Goal: Task Accomplishment & Management: Complete application form

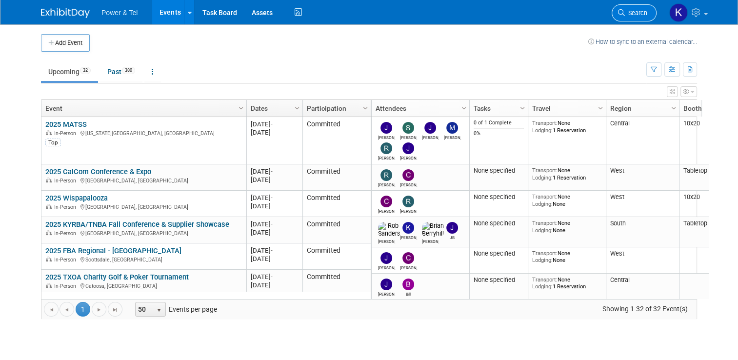
click at [632, 11] on span "Search" at bounding box center [635, 12] width 22 height 7
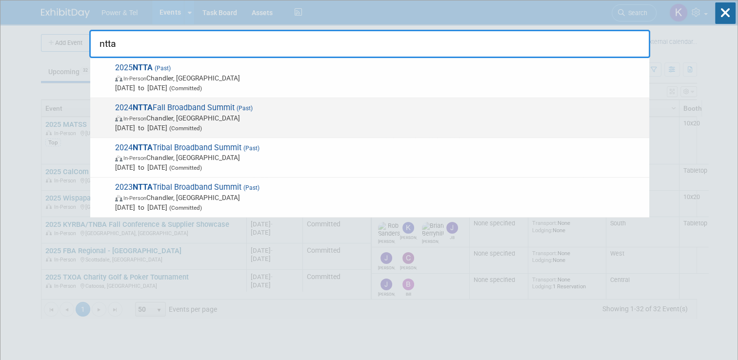
type input "ntta"
click at [194, 106] on span "2024 NTTA Fall Broadband Summit (Past) In-Person Chandler, AZ Sep 23, 2024 to S…" at bounding box center [378, 118] width 532 height 30
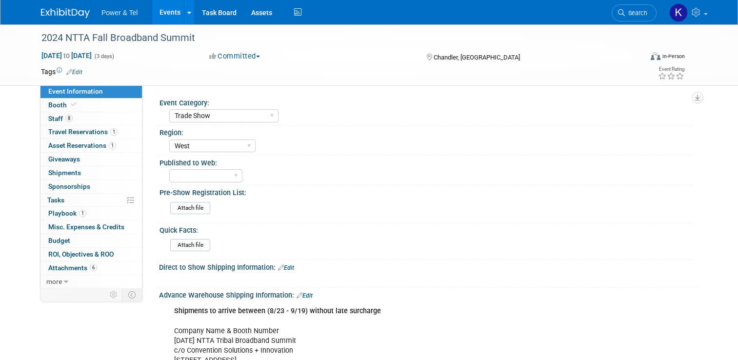
select select "Trade Show"
select select "West"
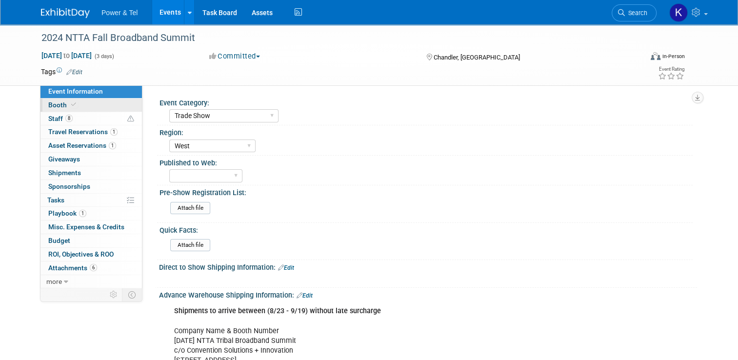
click at [54, 110] on link "Booth" at bounding box center [90, 104] width 101 height 13
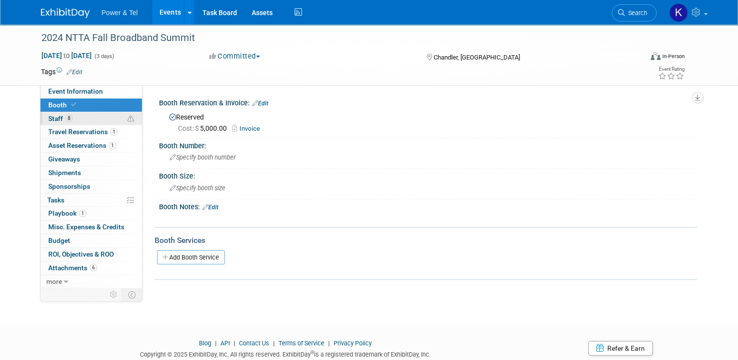
click at [55, 121] on span "Staff 8" at bounding box center [60, 119] width 24 height 8
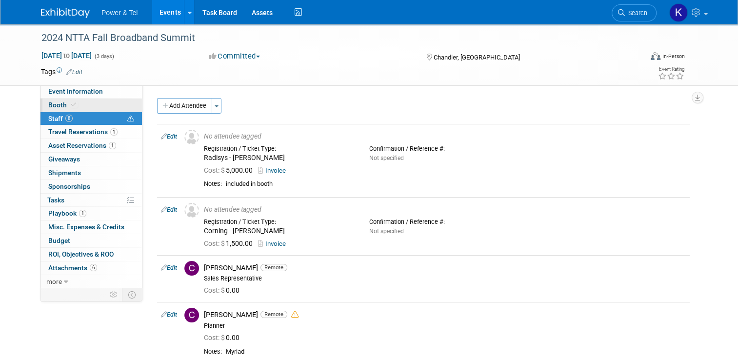
click at [48, 99] on link "Booth" at bounding box center [90, 104] width 101 height 13
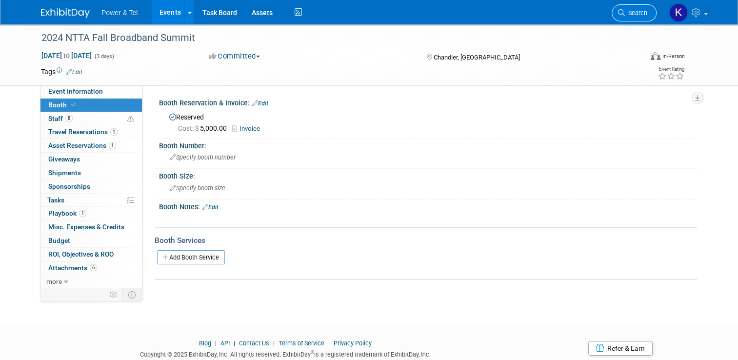
click at [646, 12] on span "Search" at bounding box center [635, 12] width 22 height 7
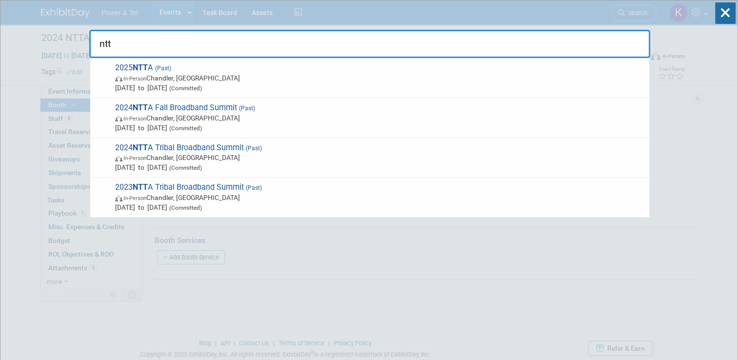
type input "ntta"
drag, startPoint x: 112, startPoint y: 41, endPoint x: 90, endPoint y: 45, distance: 22.3
click at [90, 45] on input "ntta" at bounding box center [369, 44] width 561 height 28
drag, startPoint x: 109, startPoint y: 52, endPoint x: 88, endPoint y: 57, distance: 21.4
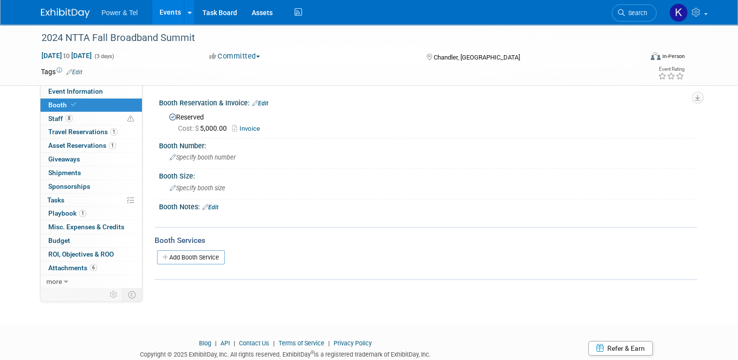
click at [59, 8] on img at bounding box center [65, 13] width 49 height 10
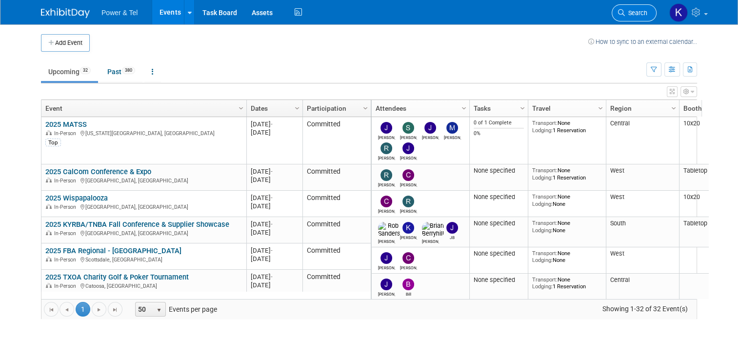
click at [638, 12] on span "Search" at bounding box center [635, 12] width 22 height 7
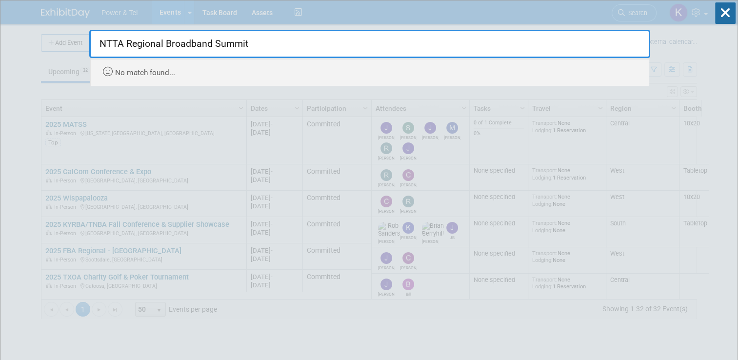
type input "NTTA Regional Broadband Summit"
drag, startPoint x: 276, startPoint y: 43, endPoint x: 98, endPoint y: 46, distance: 178.4
click at [95, 46] on input "NTTA Regional Broadband Summit" at bounding box center [369, 44] width 561 height 28
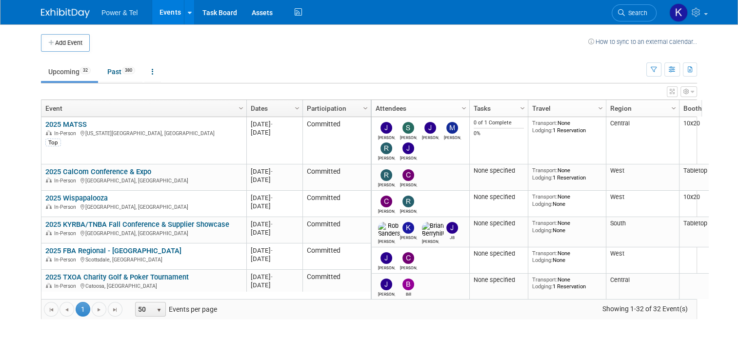
click at [72, 41] on button "Add Event" at bounding box center [65, 43] width 49 height 18
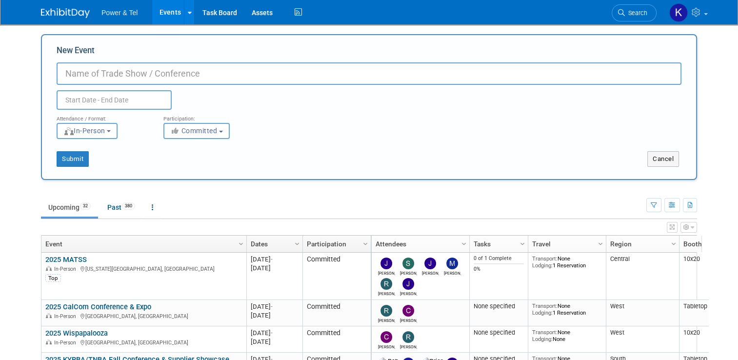
click at [156, 76] on input "New Event" at bounding box center [369, 73] width 624 height 22
paste input "NTTA Regional Broadband Summit"
drag, startPoint x: 216, startPoint y: 74, endPoint x: 120, endPoint y: 74, distance: 96.0
click at [120, 74] on input "NTTA Regional Broadband Summit" at bounding box center [369, 73] width 624 height 22
click at [275, 71] on input "NTTA Regional Broadband Summit" at bounding box center [369, 73] width 624 height 22
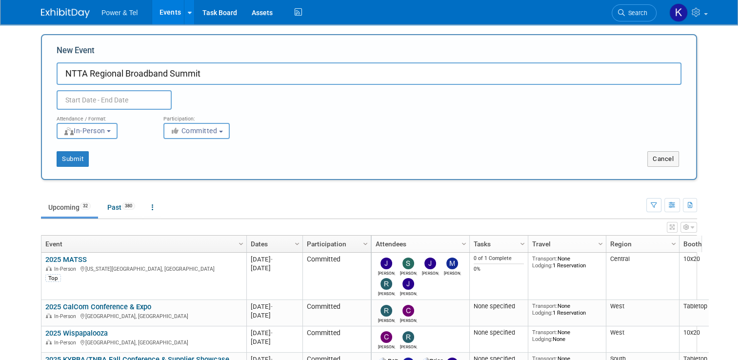
drag, startPoint x: 215, startPoint y: 67, endPoint x: 199, endPoint y: 73, distance: 17.6
click at [216, 67] on input "NTTA Regional Broadband Summit" at bounding box center [369, 73] width 624 height 22
click at [102, 71] on input "NTTA Regional Broadband Summit" at bounding box center [369, 73] width 624 height 22
click at [153, 74] on input "NTTA Tribal Broadband Summit" at bounding box center [369, 73] width 624 height 22
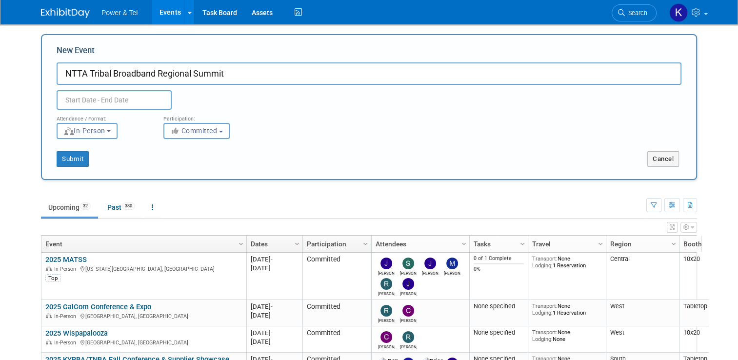
type input "NTTA Tribal Broadband Regional Summit"
click at [144, 97] on input "text" at bounding box center [114, 99] width 115 height 19
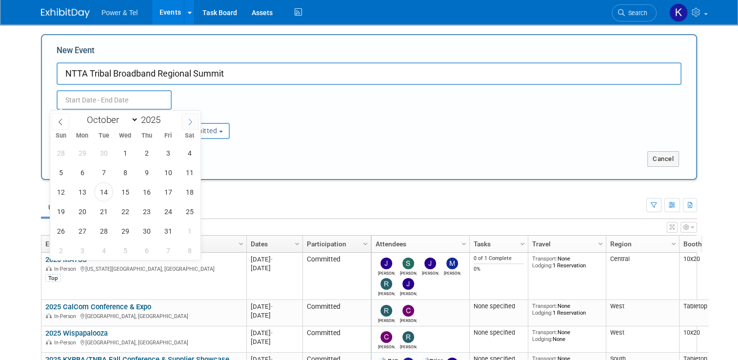
click at [193, 122] on icon at bounding box center [190, 121] width 7 height 7
select select "10"
click at [88, 195] on span "10" at bounding box center [82, 191] width 19 height 19
click at [122, 192] on span "12" at bounding box center [125, 191] width 19 height 19
type input "Nov 10, 2025 to Nov 12, 2025"
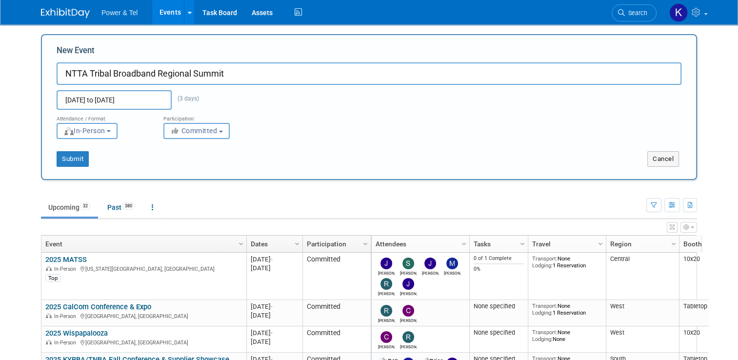
click at [198, 130] on span "Committed" at bounding box center [193, 131] width 47 height 8
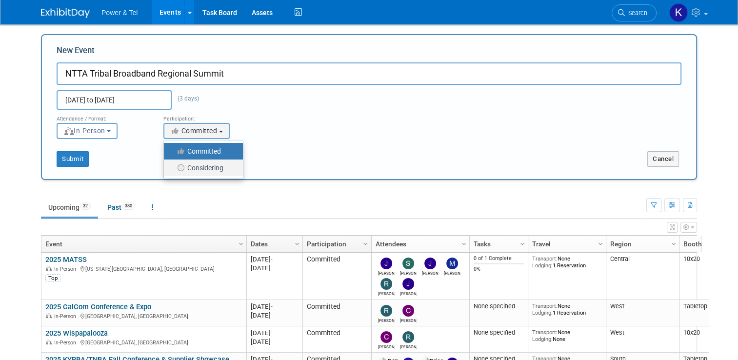
click at [202, 166] on label "Considering" at bounding box center [201, 167] width 64 height 13
click at [173, 166] on input "Considering" at bounding box center [169, 168] width 6 height 6
select select "2"
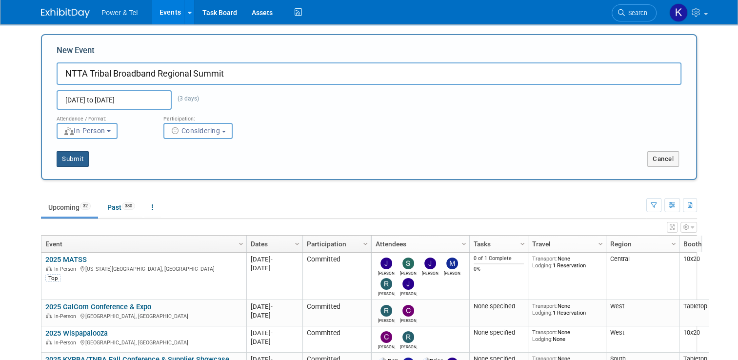
click at [64, 163] on button "Submit" at bounding box center [73, 159] width 32 height 16
type input "NTTA Tribal Broadband Regional Summit"
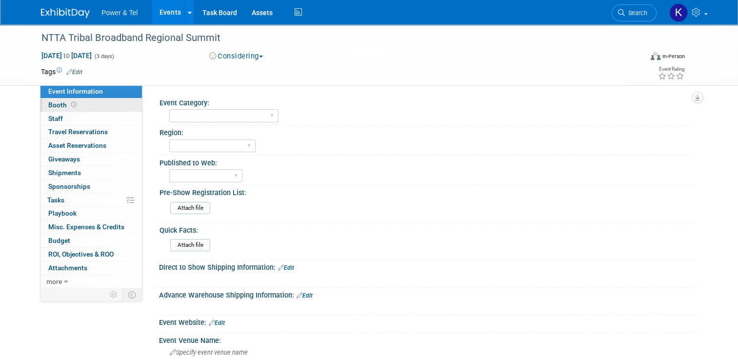
click at [55, 104] on span "Booth" at bounding box center [63, 105] width 30 height 8
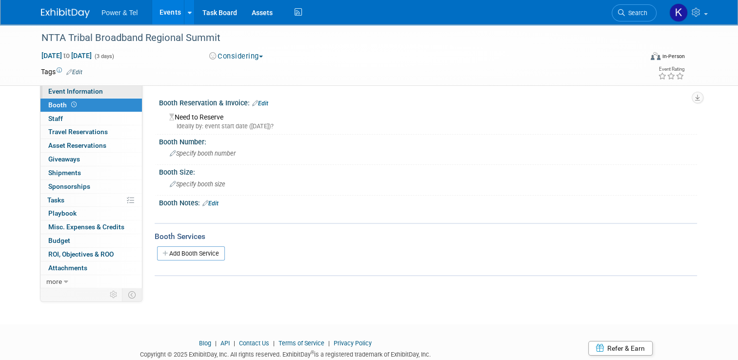
click at [60, 95] on span "Event Information" at bounding box center [75, 91] width 55 height 8
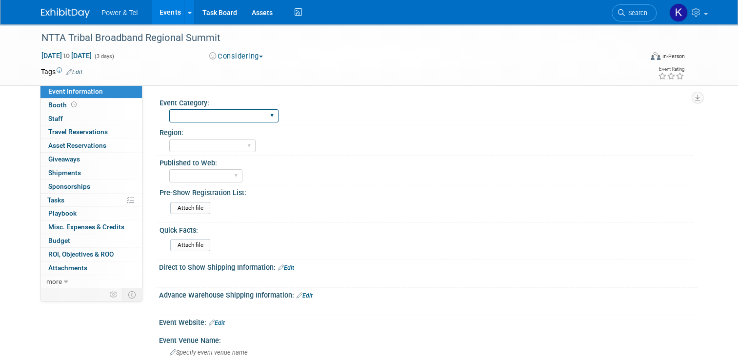
click at [226, 117] on select "Trade Show P&T Hosted Event Export/Canada Outing Only" at bounding box center [223, 115] width 109 height 13
select select "Trade Show"
click at [169, 109] on select "Trade Show P&T Hosted Event Export/Canada Outing Only" at bounding box center [223, 115] width 109 height 13
click at [226, 145] on select "Central East West South Great Lakes National Canada Export/CALA Strategic Accou…" at bounding box center [212, 145] width 86 height 13
select select "West"
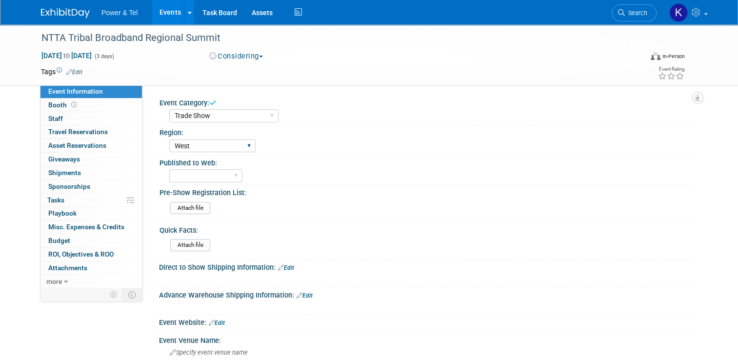
click at [169, 139] on select "Central East West South Great Lakes National Canada Export/CALA Strategic Accou…" at bounding box center [212, 145] width 86 height 13
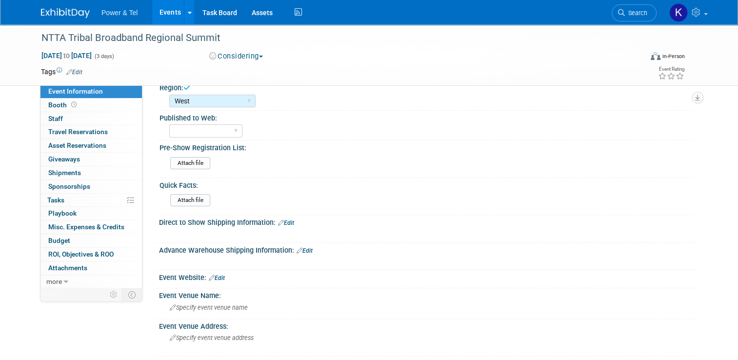
scroll to position [49, 0]
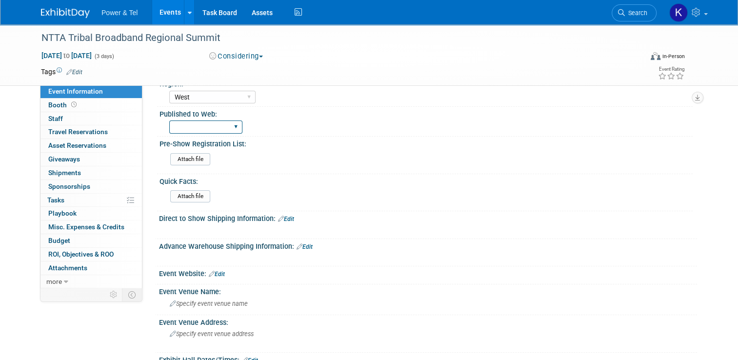
click at [220, 130] on select "Yes No" at bounding box center [205, 126] width 73 height 13
select select "No"
click at [169, 120] on select "Yes No" at bounding box center [205, 126] width 73 height 13
click at [318, 176] on div "Quick Facts:" at bounding box center [425, 180] width 533 height 12
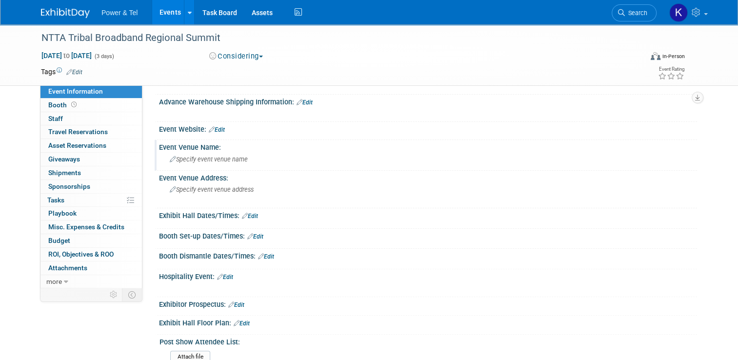
scroll to position [195, 0]
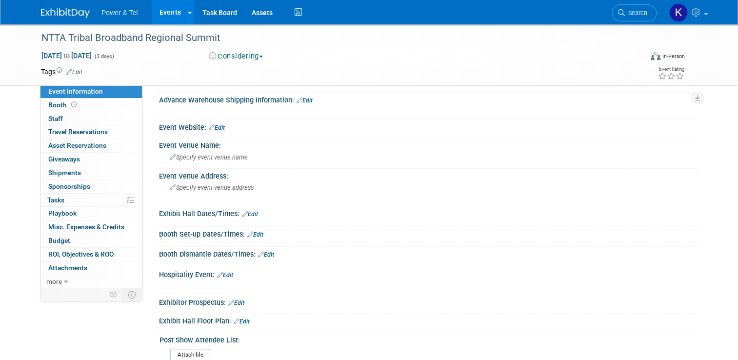
click at [216, 129] on link "Edit" at bounding box center [217, 127] width 16 height 7
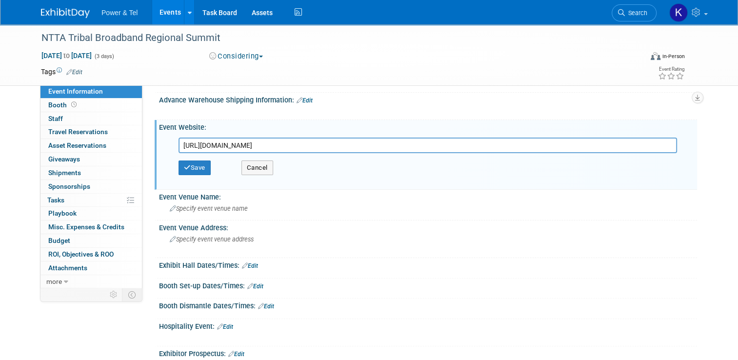
click at [320, 137] on input "https://nationaltribaltelecom.org/" at bounding box center [427, 145] width 498 height 16
type input "[URL][DOMAIN_NAME]"
click at [195, 170] on button "Save" at bounding box center [194, 167] width 32 height 15
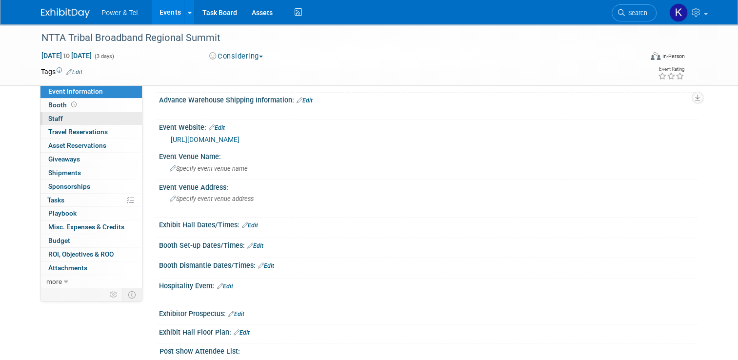
click at [50, 121] on span "Staff 0" at bounding box center [55, 119] width 15 height 8
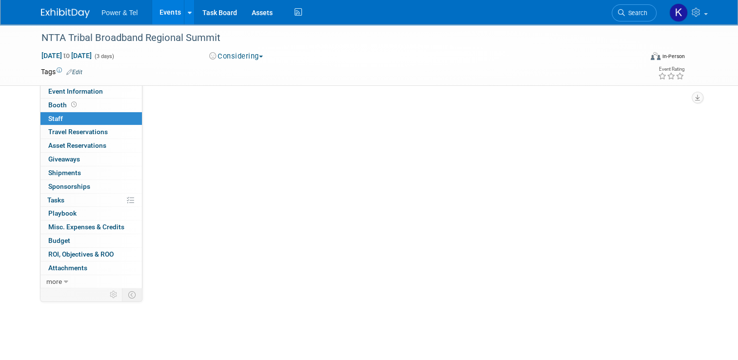
scroll to position [0, 0]
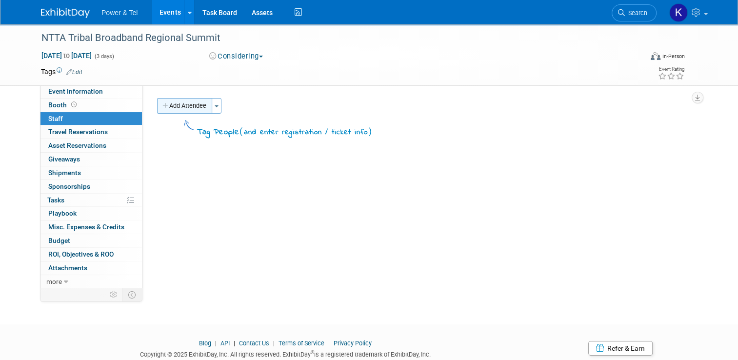
click at [203, 108] on button "Add Attendee" at bounding box center [184, 106] width 55 height 16
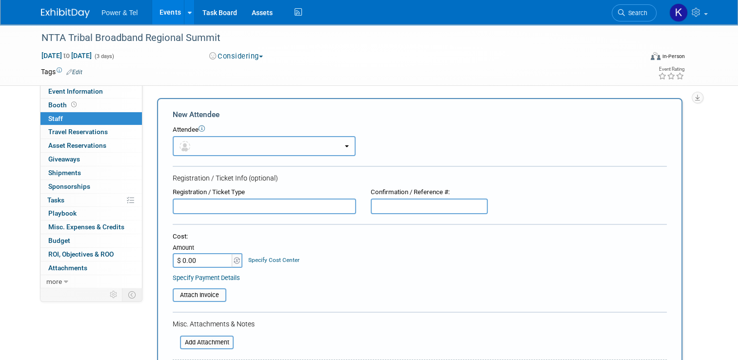
click at [205, 140] on button "button" at bounding box center [264, 146] width 183 height 20
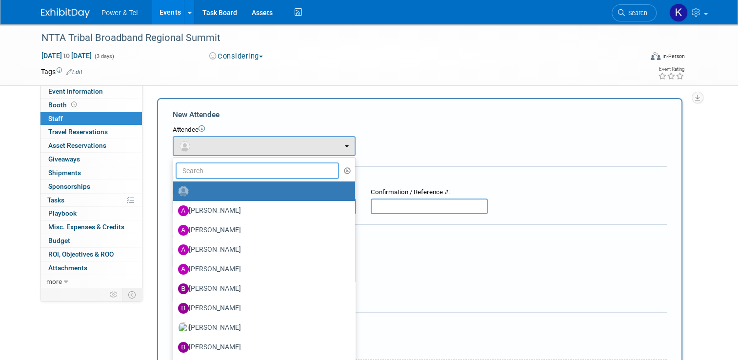
click at [208, 165] on input "text" at bounding box center [256, 170] width 163 height 17
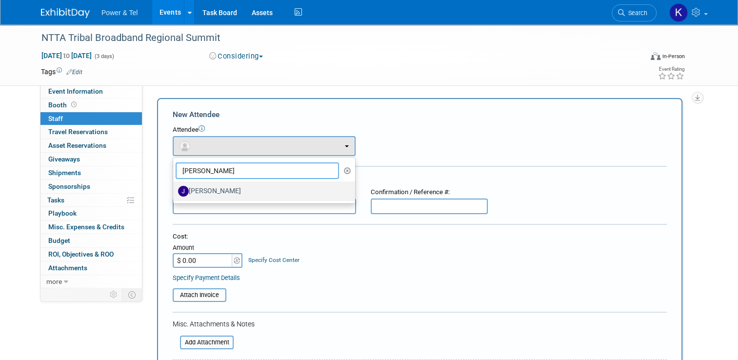
type input "josh"
click at [195, 184] on label "Josh Hopkins" at bounding box center [261, 191] width 167 height 16
click at [175, 187] on input "Josh Hopkins" at bounding box center [171, 190] width 6 height 6
select select "cf4ade75-8d00-4ee1-81c5-acb28086fe21"
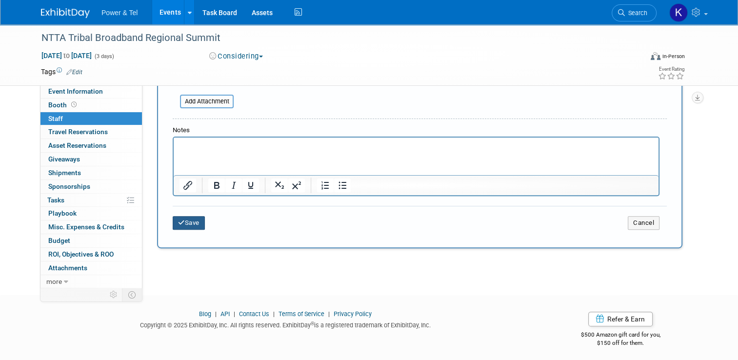
click at [191, 225] on button "Save" at bounding box center [189, 223] width 32 height 14
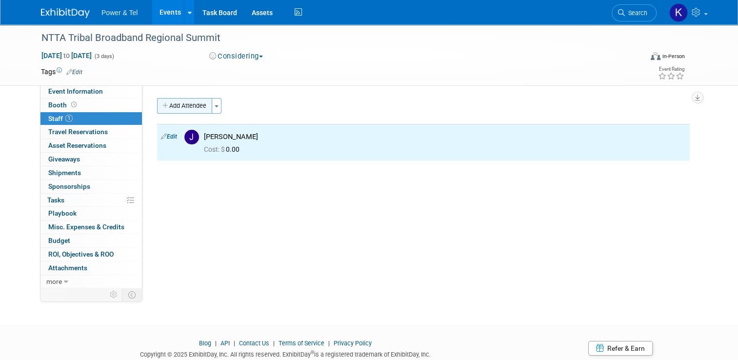
click at [181, 105] on button "Add Attendee" at bounding box center [184, 106] width 55 height 16
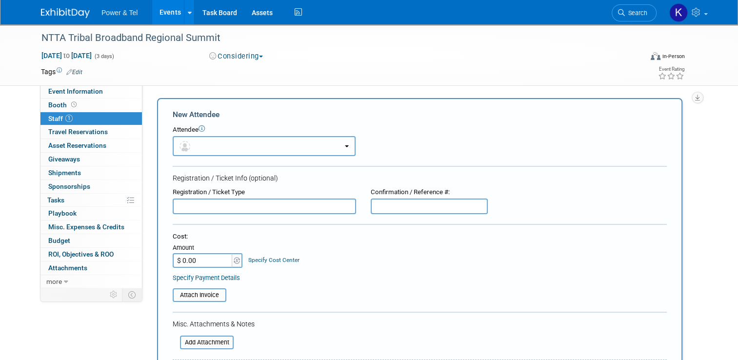
click at [202, 142] on button "button" at bounding box center [264, 146] width 183 height 20
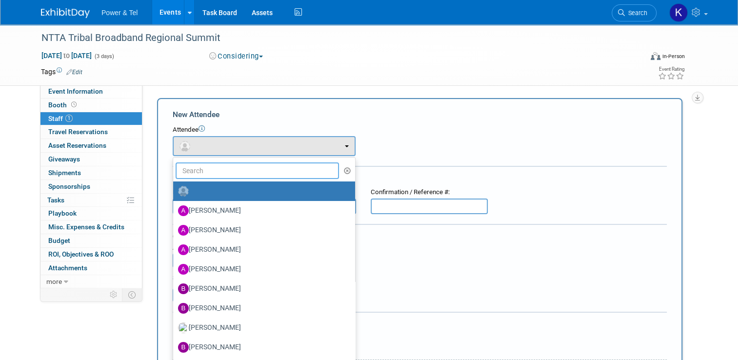
click at [205, 169] on input "text" at bounding box center [256, 170] width 163 height 17
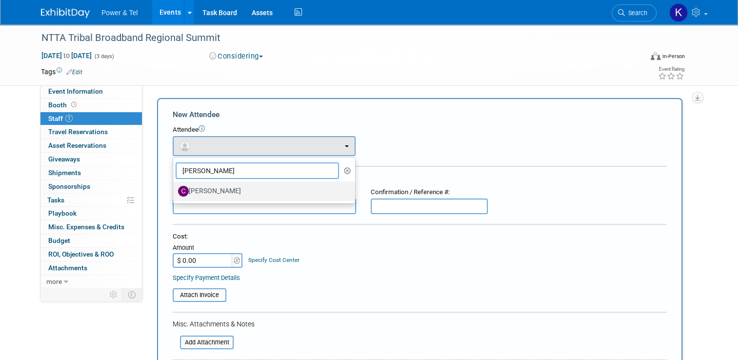
type input "chad"
click at [205, 190] on label "Chad Smith" at bounding box center [261, 191] width 167 height 16
click at [175, 190] on input "Chad Smith" at bounding box center [171, 190] width 6 height 6
select select "adaa2b10-be0e-452c-a56c-d9629ed40a60"
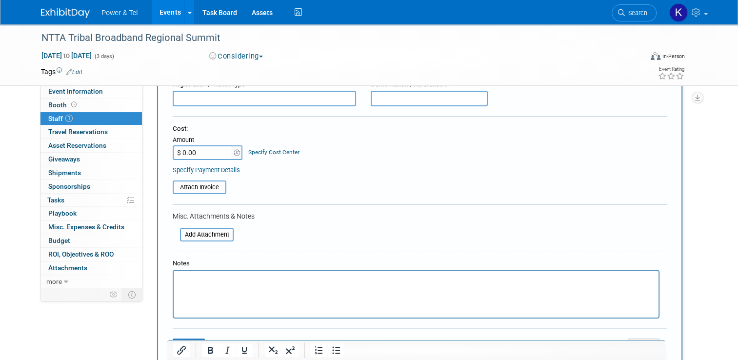
scroll to position [146, 0]
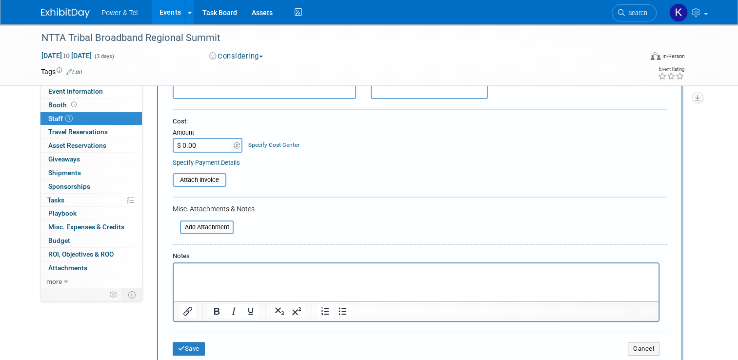
click at [229, 274] on p "Rich Text Area. Press ALT-0 for help." at bounding box center [415, 272] width 473 height 10
click at [191, 347] on button "Save" at bounding box center [189, 349] width 32 height 14
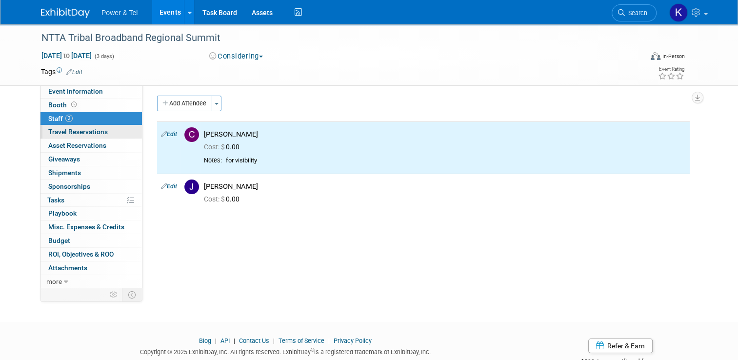
scroll to position [0, 0]
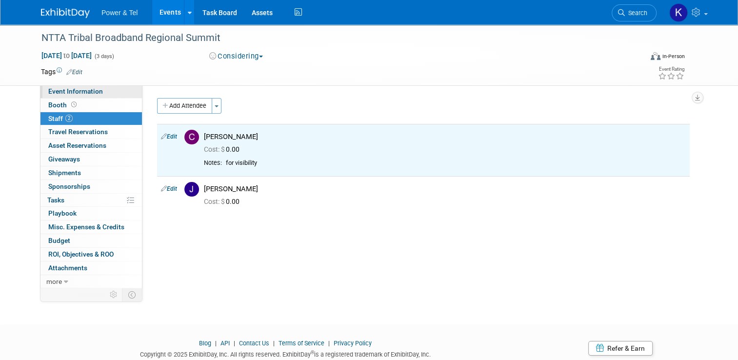
click at [69, 95] on span "Event Information" at bounding box center [75, 91] width 55 height 8
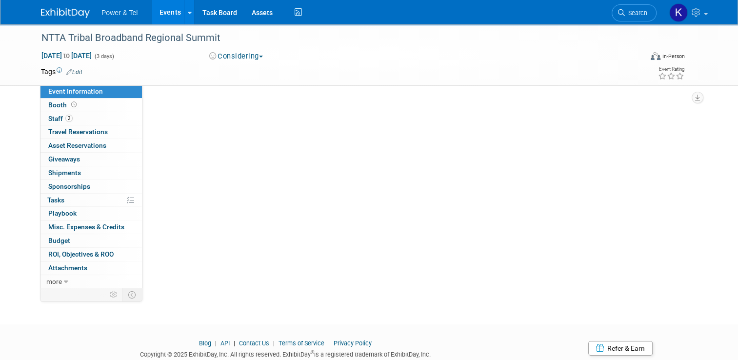
select select "Trade Show"
select select "West"
select select "No"
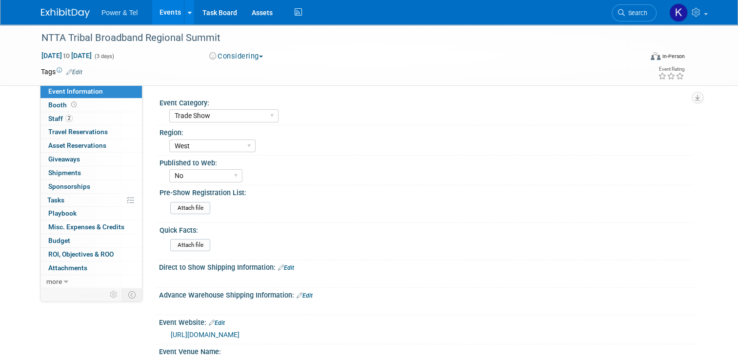
click at [74, 85] on link "Event Information" at bounding box center [90, 91] width 101 height 13
select select "Trade Show"
select select "West"
select select "No"
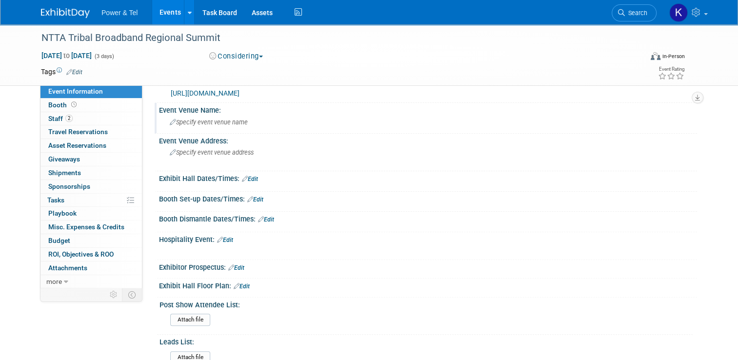
scroll to position [244, 0]
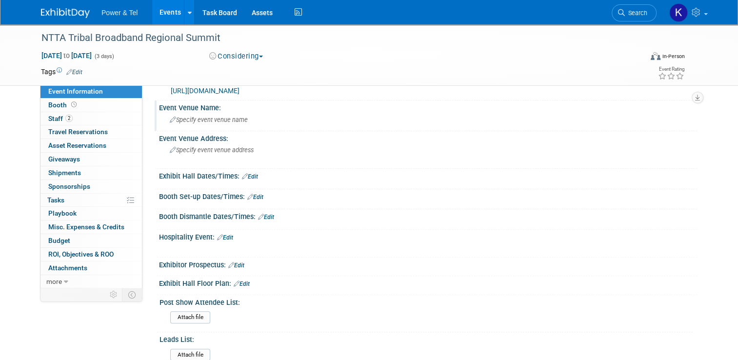
click at [191, 118] on span "Specify event venue name" at bounding box center [209, 119] width 78 height 7
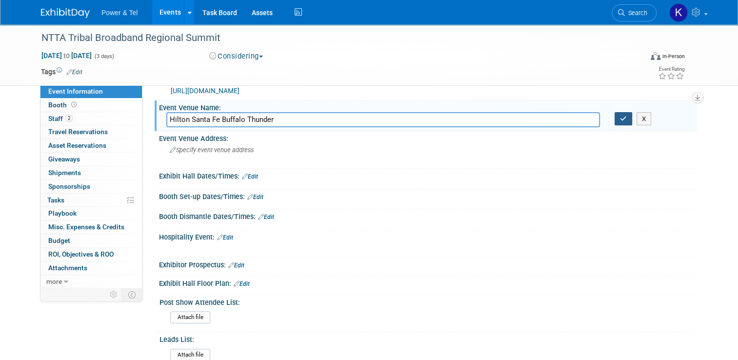
type input "Hilton Santa Fe Buffalo Thunder"
click at [626, 117] on icon "button" at bounding box center [623, 119] width 7 height 6
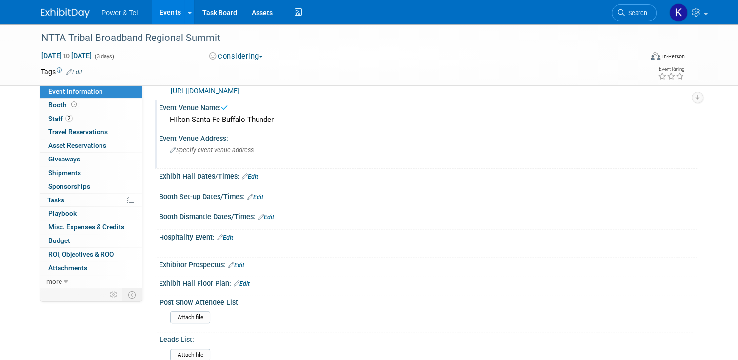
click at [196, 146] on span "Specify event venue address" at bounding box center [212, 149] width 84 height 7
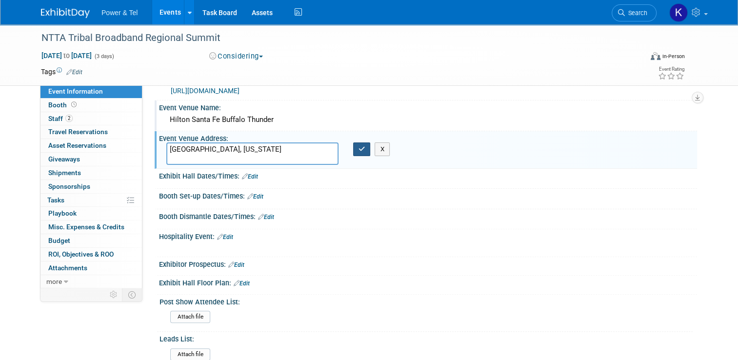
type textarea "[GEOGRAPHIC_DATA], [US_STATE]"
click at [354, 145] on button "button" at bounding box center [362, 149] width 18 height 14
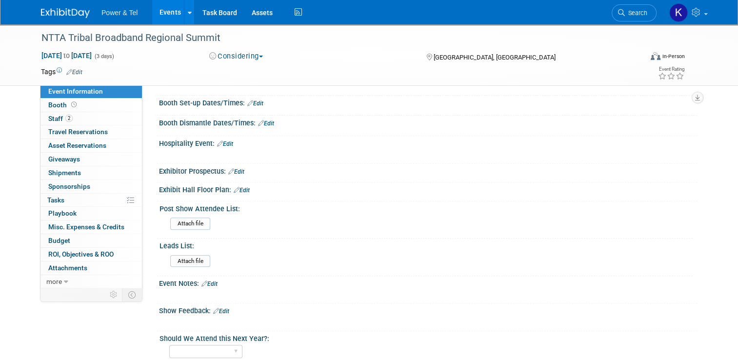
scroll to position [341, 0]
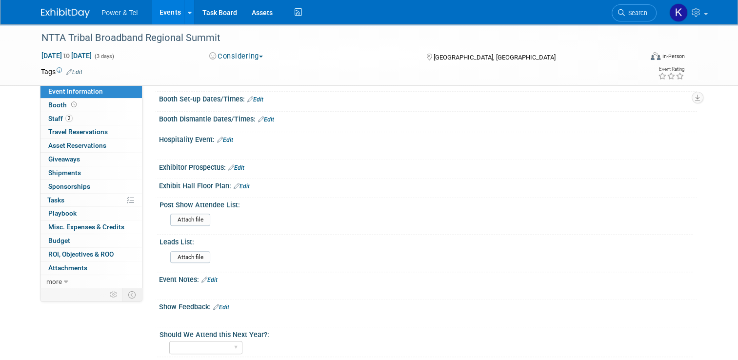
click at [210, 276] on link "Edit" at bounding box center [209, 279] width 16 height 7
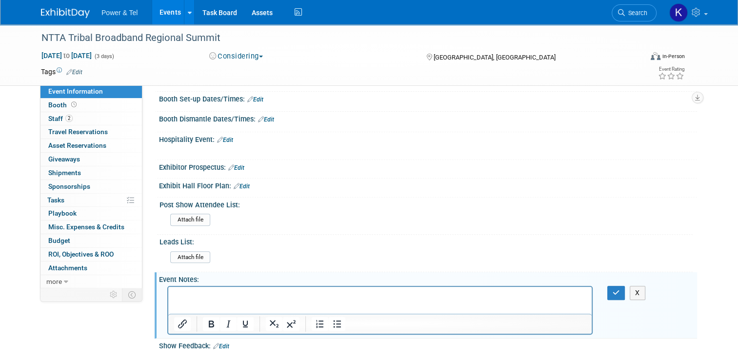
scroll to position [0, 0]
click at [192, 295] on p "Rich Text Area. Press ALT-0 for help." at bounding box center [380, 296] width 412 height 10
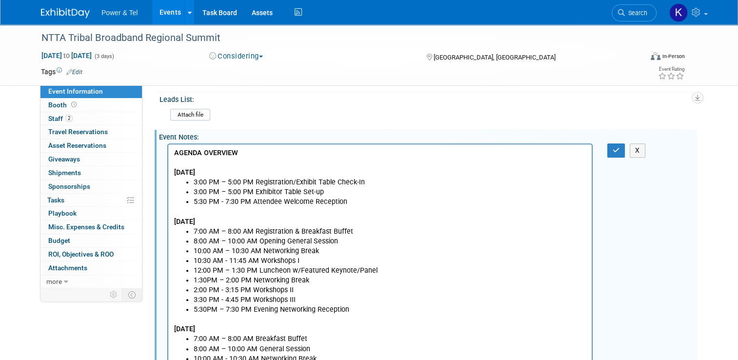
scroll to position [483, 0]
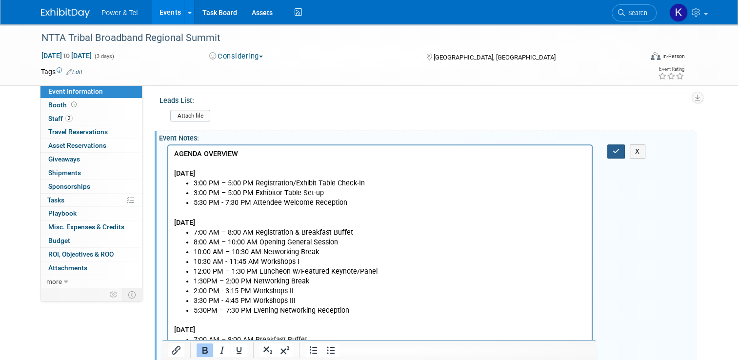
click at [620, 148] on icon "button" at bounding box center [615, 151] width 7 height 7
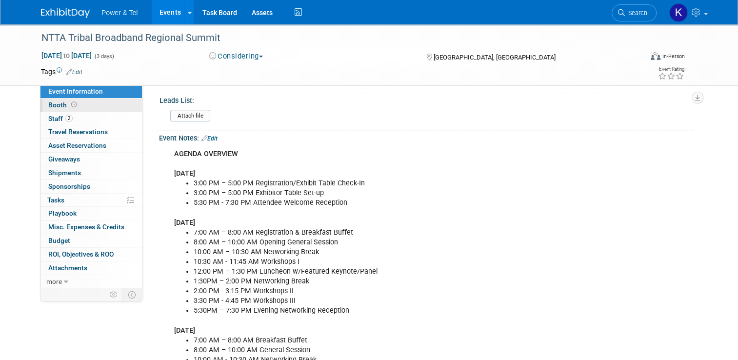
click at [48, 105] on span "Booth" at bounding box center [63, 105] width 30 height 8
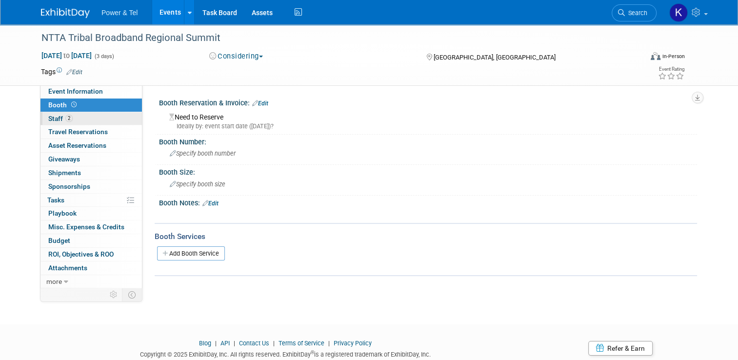
click at [53, 120] on span "Staff 2" at bounding box center [60, 119] width 24 height 8
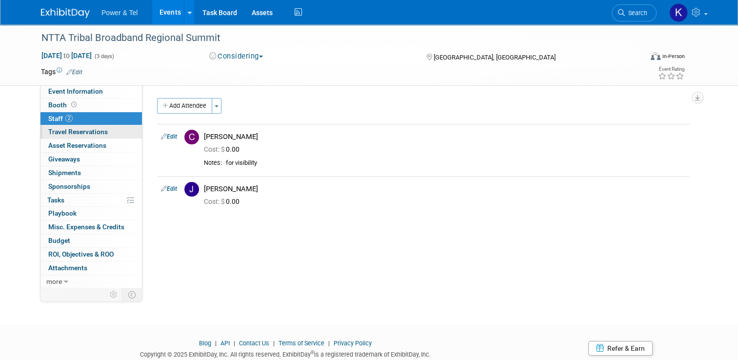
click at [55, 135] on span "Travel Reservations 0" at bounding box center [77, 132] width 59 height 8
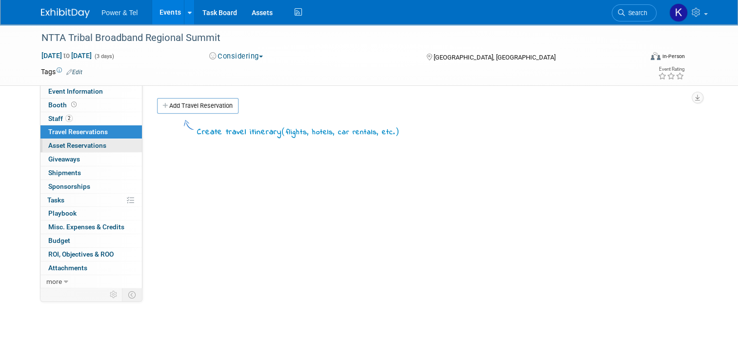
click at [55, 145] on span "Asset Reservations 0" at bounding box center [77, 145] width 58 height 8
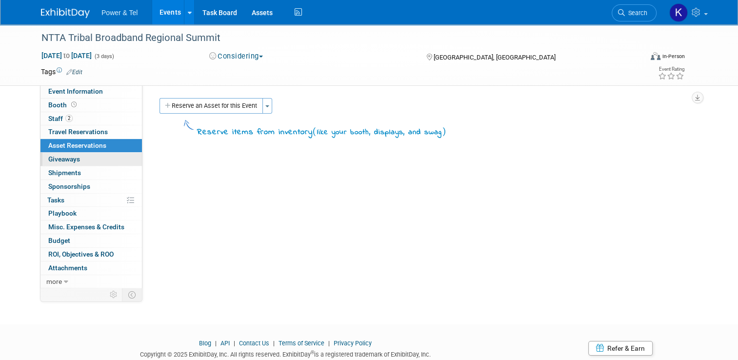
click at [55, 154] on link "0 Giveaways 0" at bounding box center [90, 159] width 101 height 13
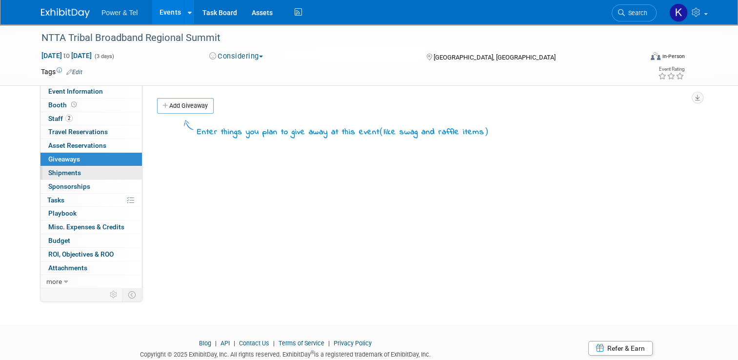
click at [56, 170] on span "Shipments 0" at bounding box center [64, 173] width 33 height 8
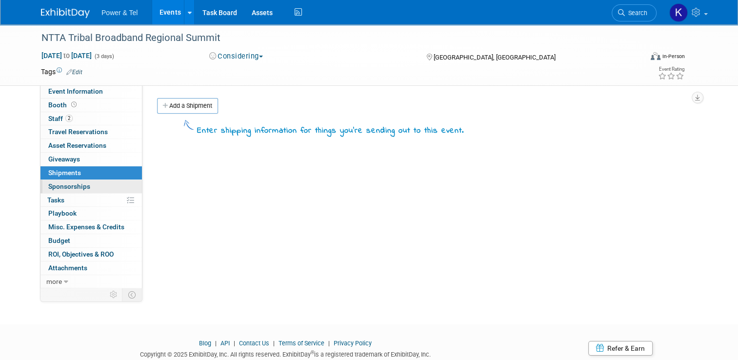
click at [56, 180] on link "0 Sponsorships 0" at bounding box center [90, 186] width 101 height 13
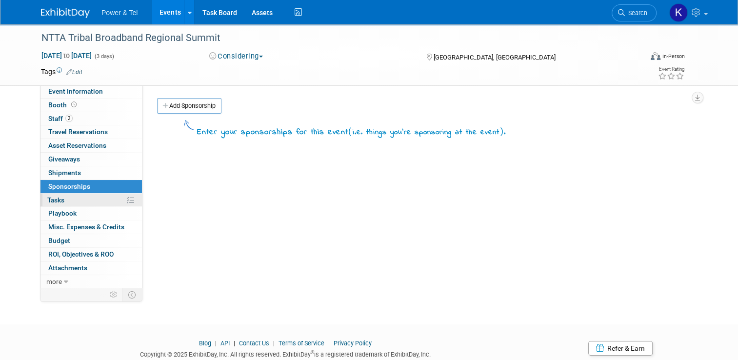
click at [56, 198] on span "Tasks 0%" at bounding box center [55, 200] width 17 height 8
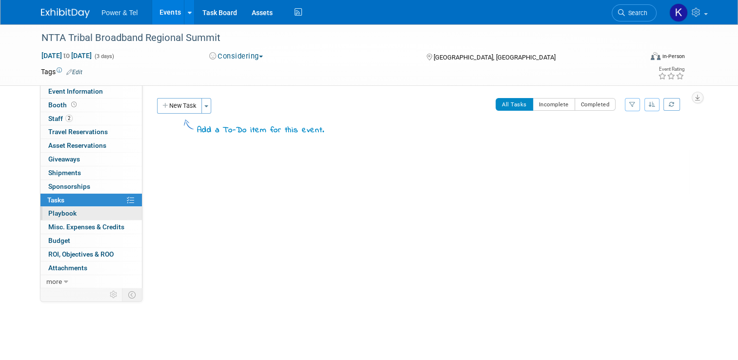
click at [56, 210] on span "Playbook 0" at bounding box center [62, 213] width 28 height 8
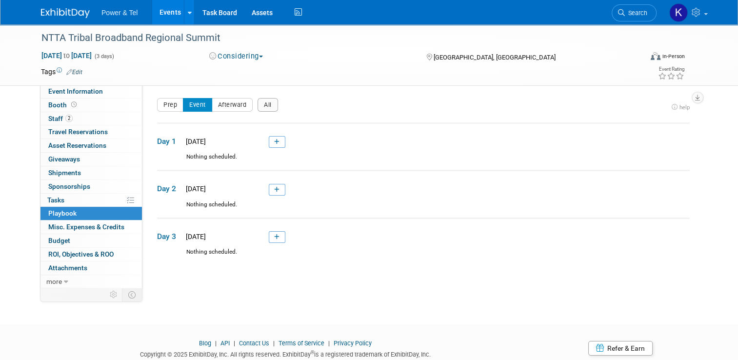
click at [56, 219] on link "0 Playbook 0" at bounding box center [90, 213] width 101 height 13
click at [56, 225] on span "Misc. Expenses & Credits 0" at bounding box center [86, 227] width 76 height 8
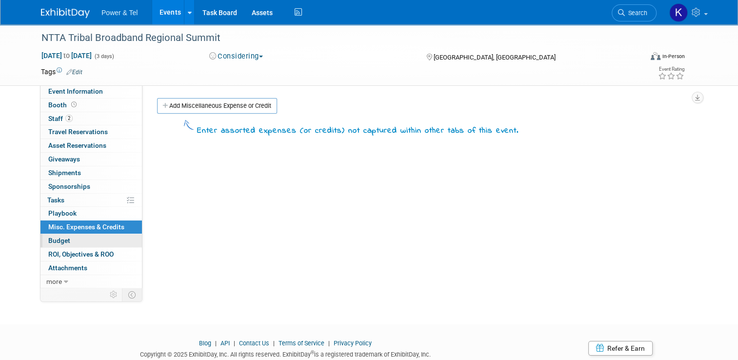
click at [53, 236] on span "Budget" at bounding box center [59, 240] width 22 height 8
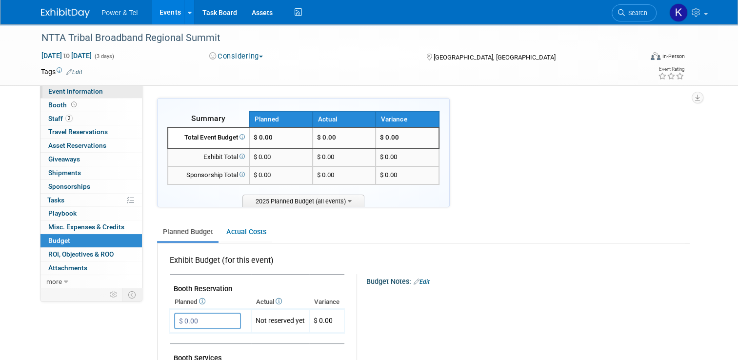
click at [60, 95] on span "Event Information" at bounding box center [75, 91] width 55 height 8
select select "Trade Show"
select select "West"
select select "No"
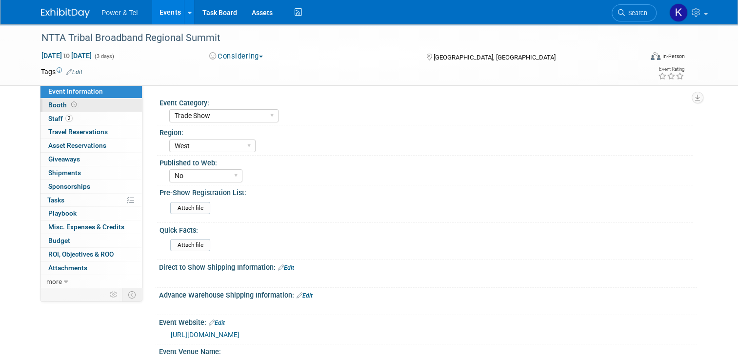
drag, startPoint x: 51, startPoint y: 104, endPoint x: 58, endPoint y: 107, distance: 7.4
click at [51, 104] on span "Booth" at bounding box center [63, 105] width 30 height 8
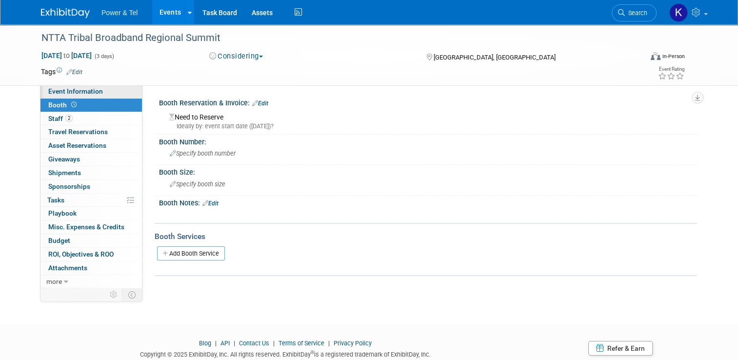
click at [73, 94] on span "Event Information" at bounding box center [75, 91] width 55 height 8
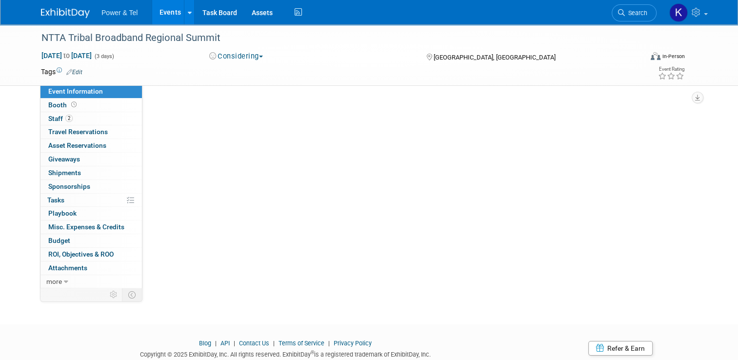
select select "Trade Show"
select select "West"
select select "No"
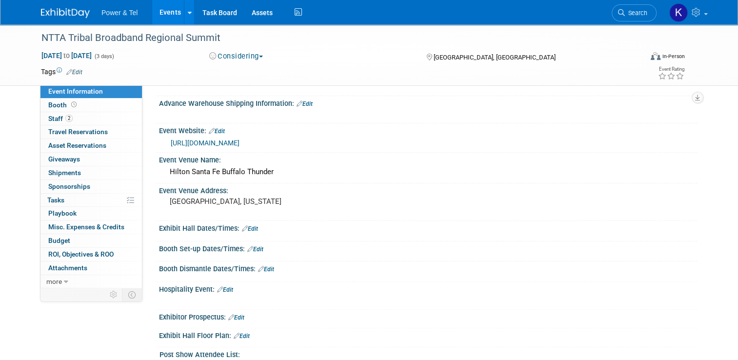
scroll to position [195, 0]
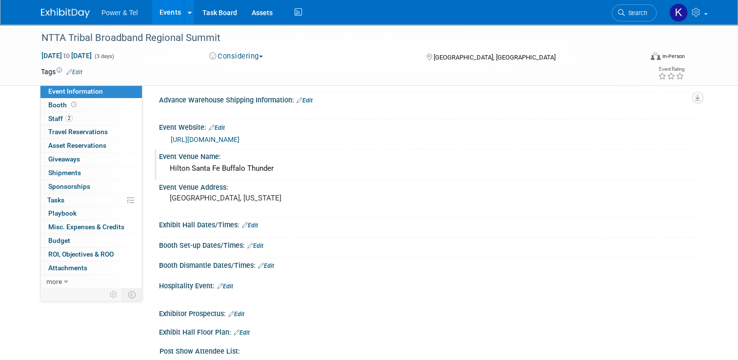
click at [192, 161] on div "Hilton Santa Fe Buffalo Thunder" at bounding box center [427, 168] width 523 height 15
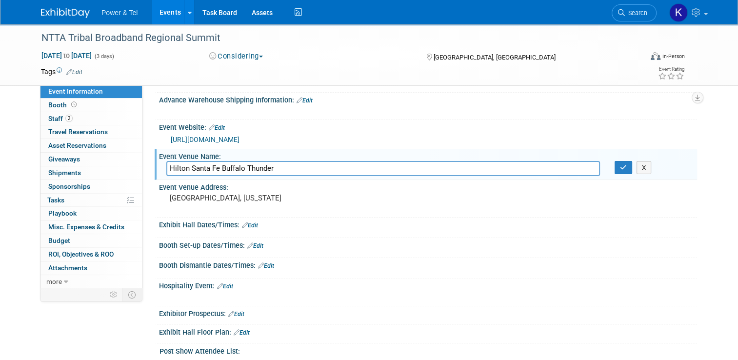
click at [284, 167] on input "Hilton Santa Fe Buffalo Thunder" at bounding box center [382, 168] width 433 height 15
type input "Hilton Santa Fe Buffalo Thunder Resort & Casino"
click at [628, 169] on button "button" at bounding box center [623, 168] width 18 height 14
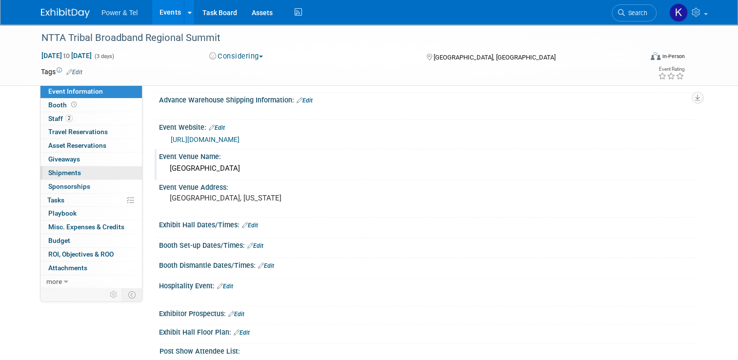
click at [57, 173] on span "Shipments 0" at bounding box center [64, 173] width 33 height 8
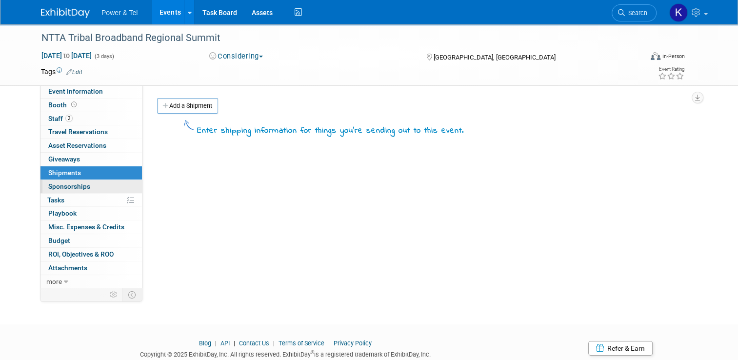
click at [56, 184] on span "Sponsorships 0" at bounding box center [69, 186] width 42 height 8
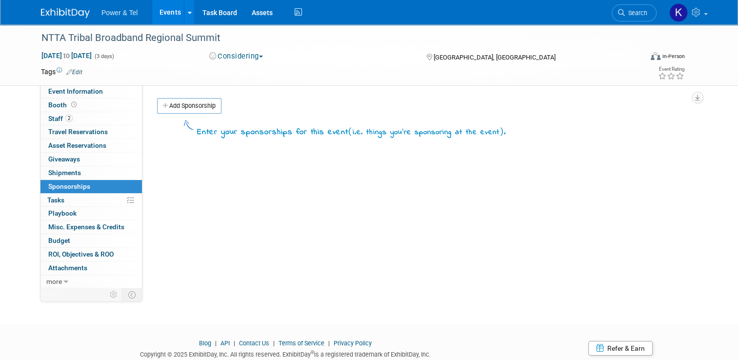
click at [200, 114] on div "Add Sponsorship" at bounding box center [426, 107] width 542 height 18
click at [199, 110] on link "Add Sponsorship" at bounding box center [189, 106] width 64 height 16
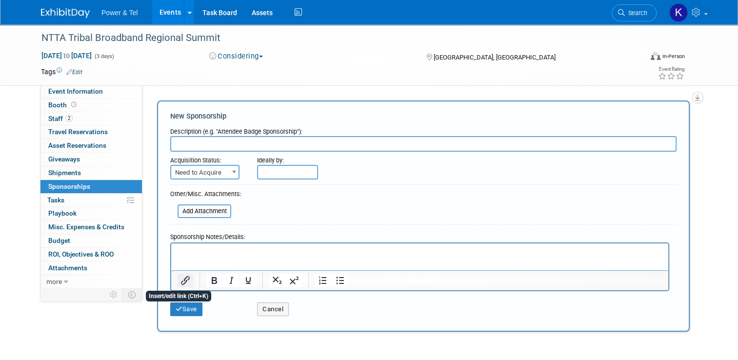
click at [179, 279] on icon "Insert/edit link" at bounding box center [185, 280] width 12 height 12
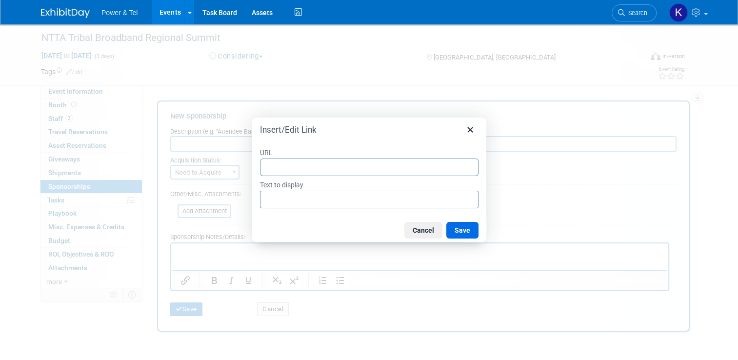
drag, startPoint x: 427, startPoint y: 229, endPoint x: 418, endPoint y: 224, distance: 10.7
click at [427, 229] on button "Cancel" at bounding box center [423, 230] width 38 height 17
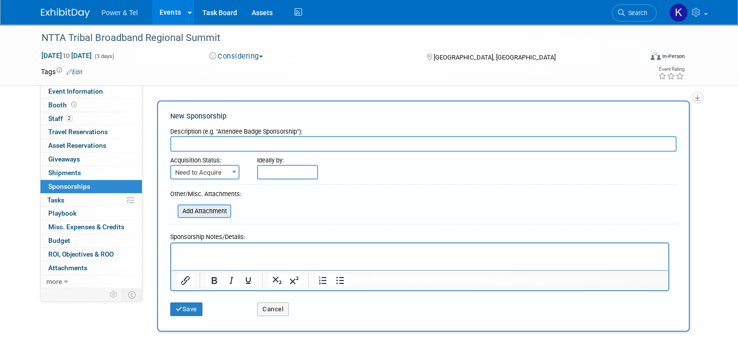
click at [193, 210] on input "file" at bounding box center [172, 211] width 116 height 12
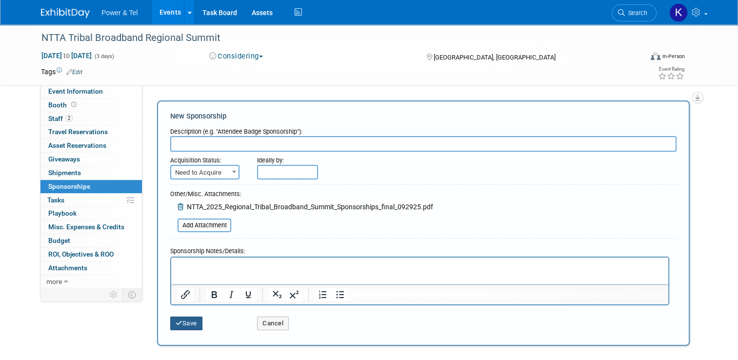
click at [184, 319] on button "Save" at bounding box center [186, 323] width 32 height 14
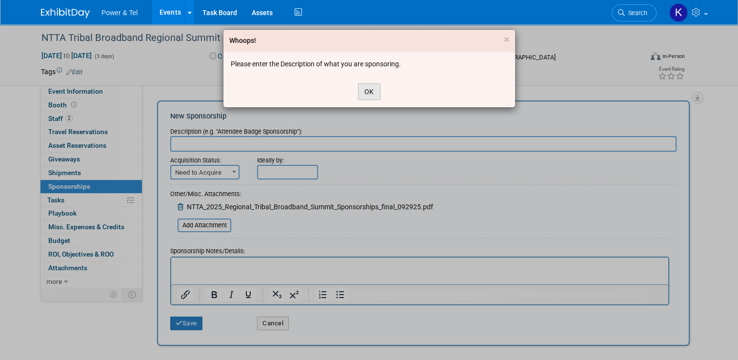
click at [366, 90] on button "OK" at bounding box center [369, 91] width 22 height 17
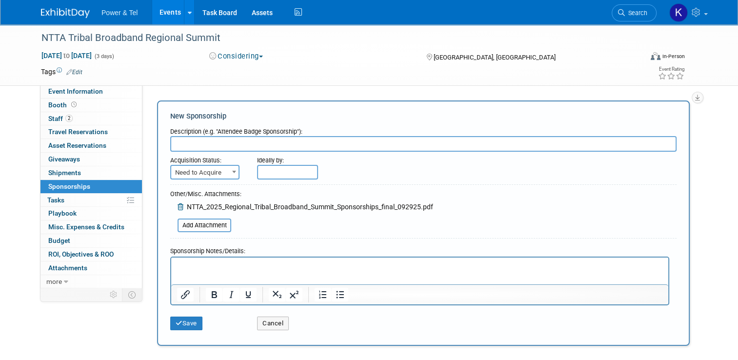
click at [278, 140] on input "text" at bounding box center [423, 144] width 506 height 16
type input "Sponsorship Info"
click at [177, 323] on button "Save" at bounding box center [186, 323] width 32 height 14
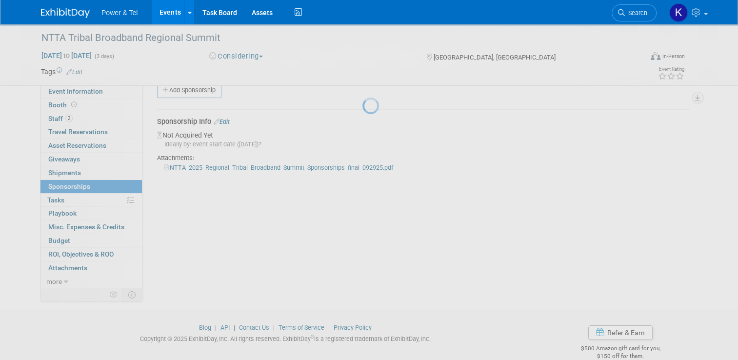
scroll to position [19, 0]
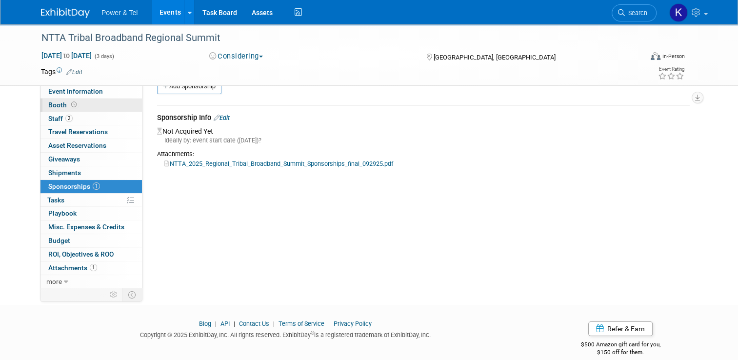
click at [58, 108] on span "Booth" at bounding box center [63, 105] width 30 height 8
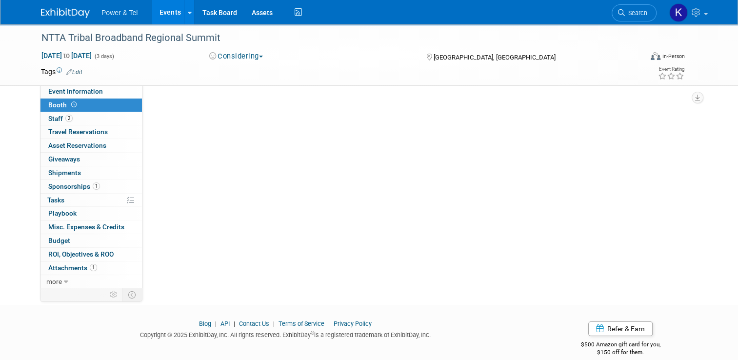
scroll to position [0, 0]
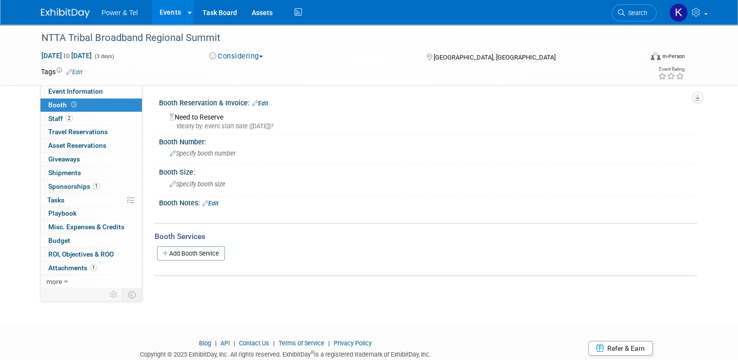
click at [257, 103] on link "Edit" at bounding box center [260, 103] width 16 height 7
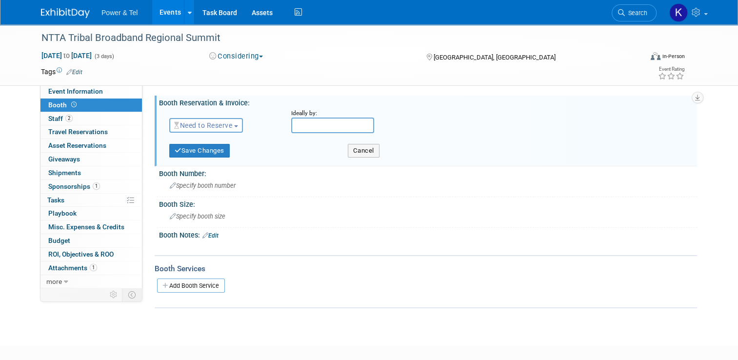
click at [212, 234] on link "Edit" at bounding box center [210, 235] width 16 height 7
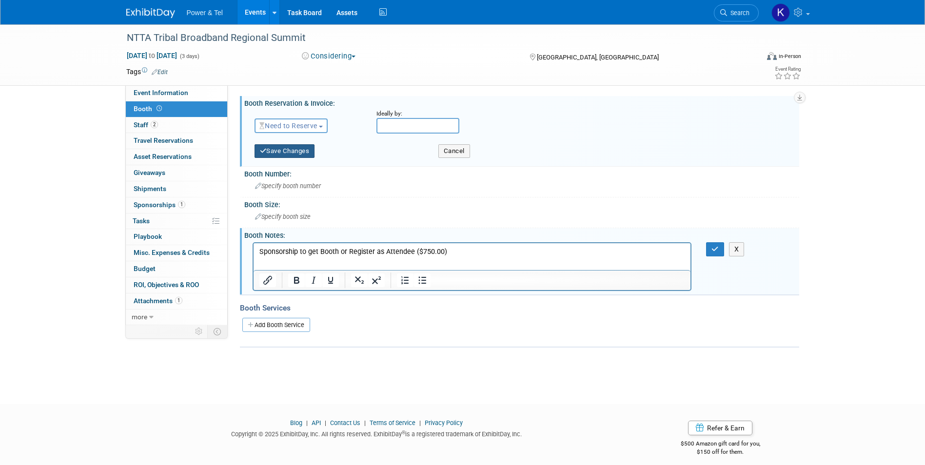
click at [283, 149] on button "Save Changes" at bounding box center [284, 151] width 60 height 14
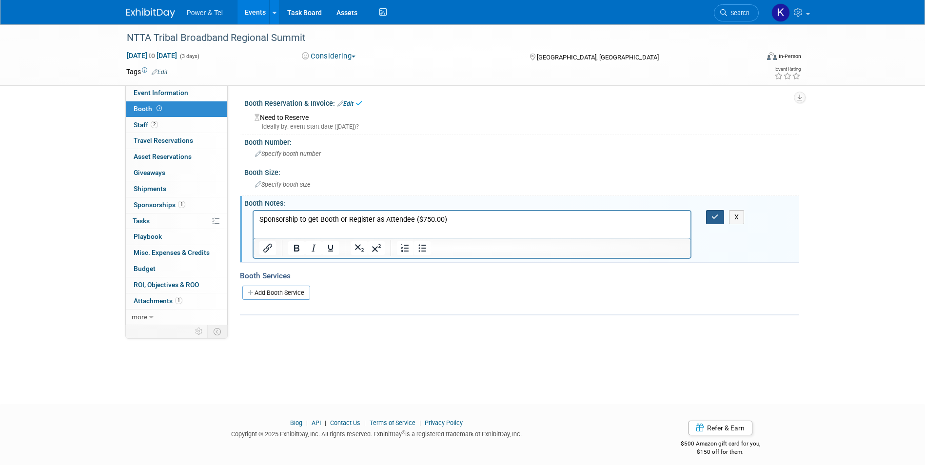
click at [713, 217] on icon "button" at bounding box center [714, 217] width 7 height 7
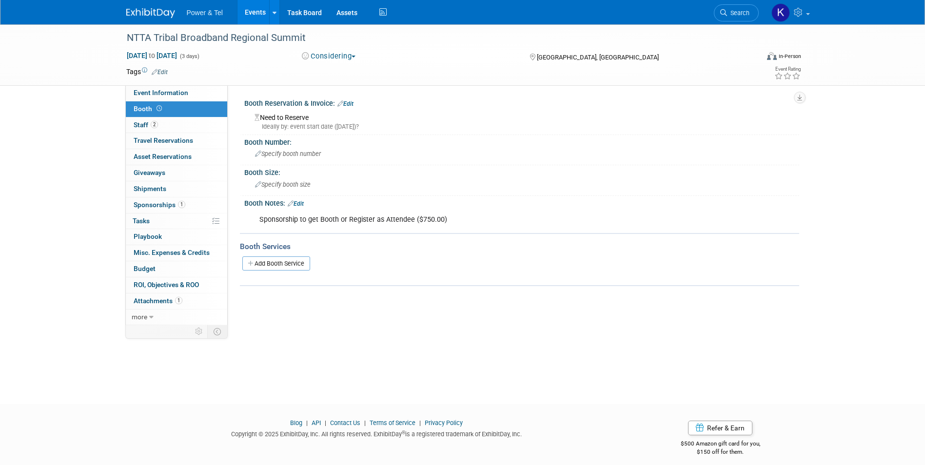
click at [308, 206] on div "Booth Notes: Edit" at bounding box center [521, 202] width 555 height 13
click at [307, 205] on div "Booth Notes: Edit" at bounding box center [521, 202] width 555 height 13
click at [304, 205] on link "Edit" at bounding box center [296, 203] width 16 height 7
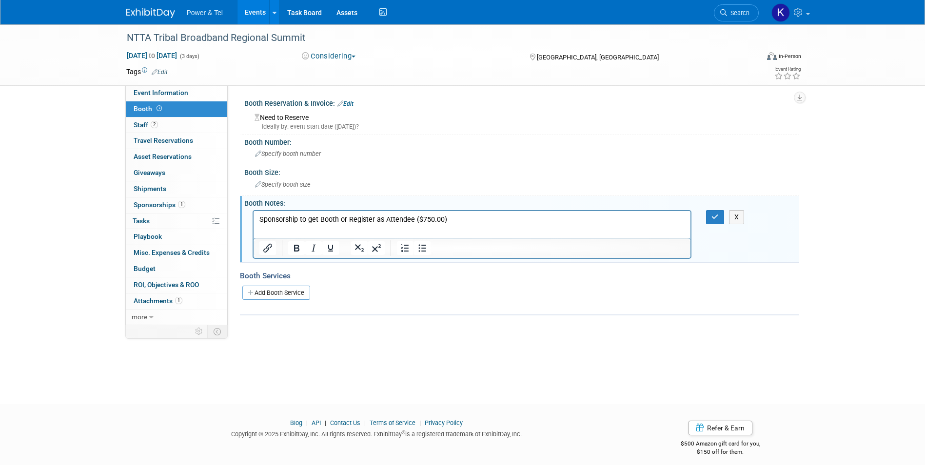
click at [257, 220] on html "Sponsorship to get Booth or Register as Attendee ($750.00)" at bounding box center [471, 218] width 437 height 14
click at [364, 219] on p "Bronze Sponsorship to get Booth or Register as Attendee ($750.00)" at bounding box center [472, 219] width 426 height 10
click at [717, 220] on button "button" at bounding box center [715, 217] width 18 height 14
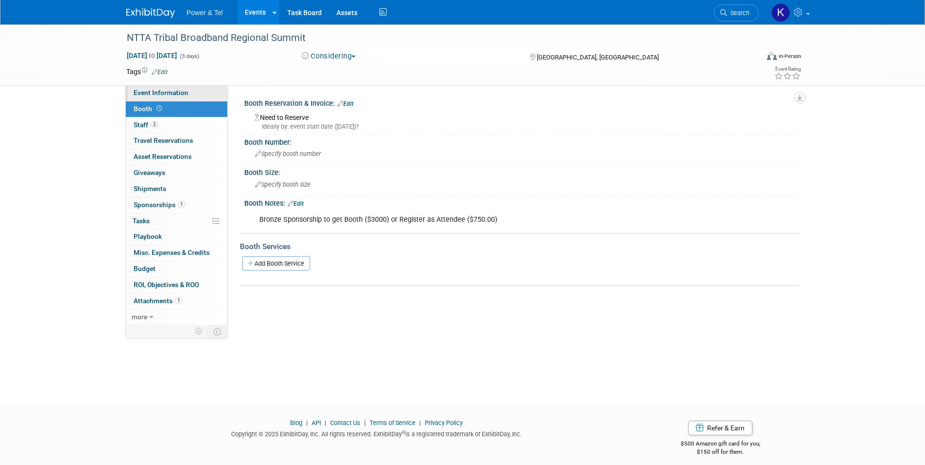
click at [147, 96] on span "Event Information" at bounding box center [161, 93] width 55 height 8
select select "Trade Show"
select select "West"
select select "No"
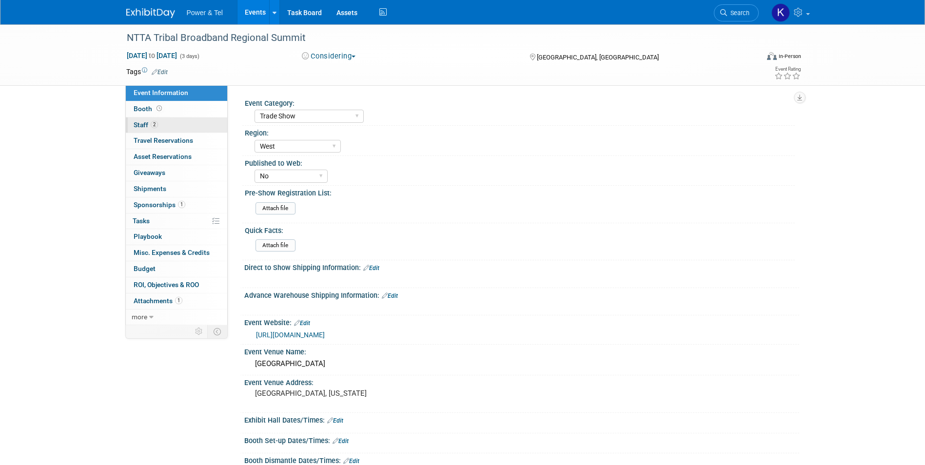
click at [140, 127] on span "Staff 2" at bounding box center [146, 125] width 24 height 8
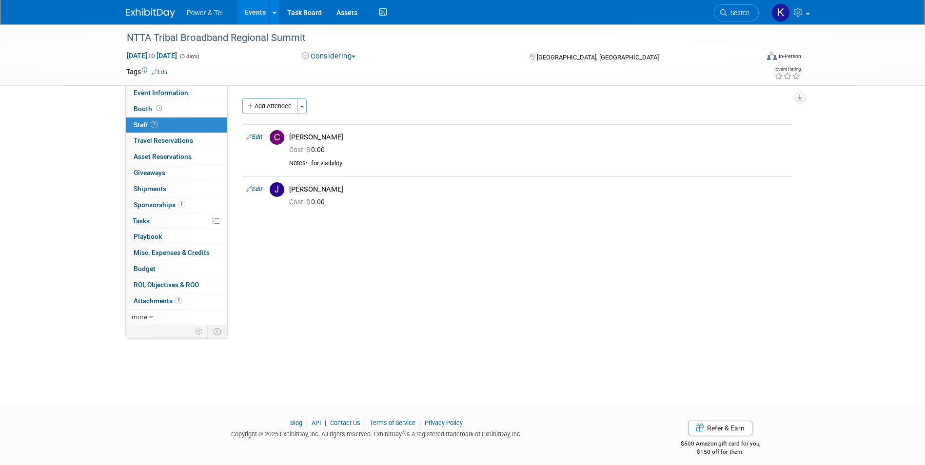
click at [147, 17] on img at bounding box center [150, 13] width 49 height 10
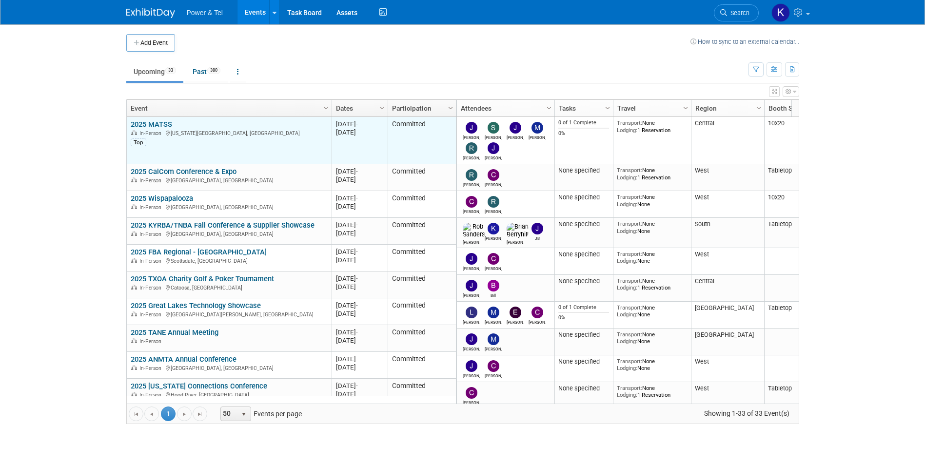
click at [158, 121] on link "2025 MATSS" at bounding box center [151, 124] width 41 height 9
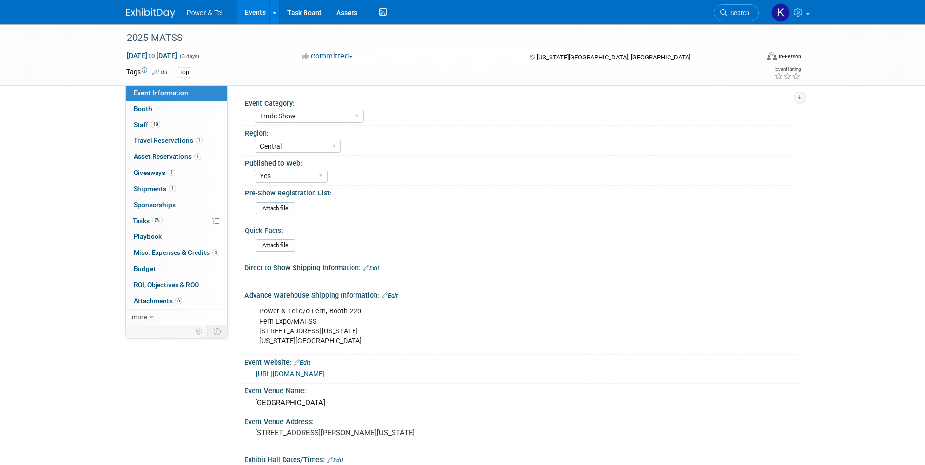
select select "Trade Show"
select select "Central"
select select "Yes"
click at [144, 222] on span "Tasks 0%" at bounding box center [148, 221] width 30 height 8
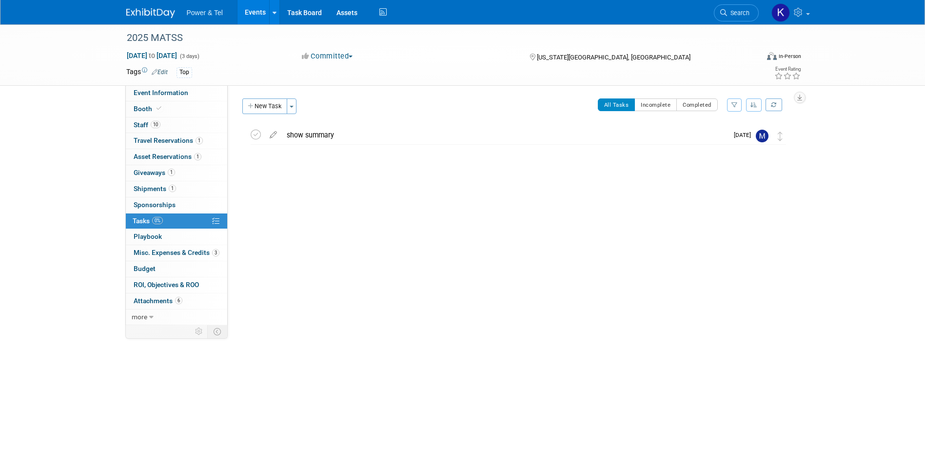
click at [138, 15] on img at bounding box center [150, 13] width 49 height 10
